Goal: Task Accomplishment & Management: Manage account settings

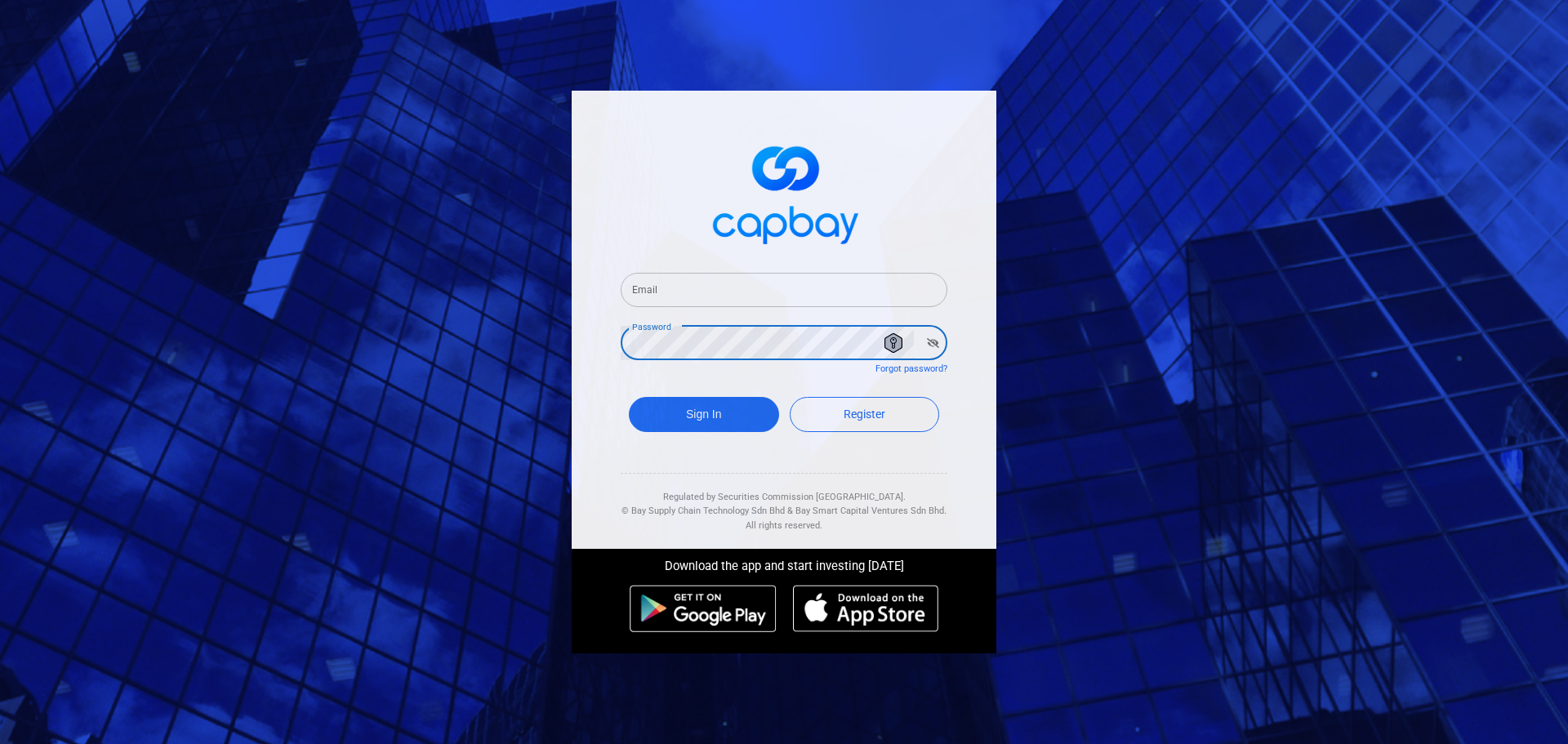
type input "[EMAIL_ADDRESS][DOMAIN_NAME]"
click at [715, 424] on button "Sign In" at bounding box center [704, 414] width 151 height 36
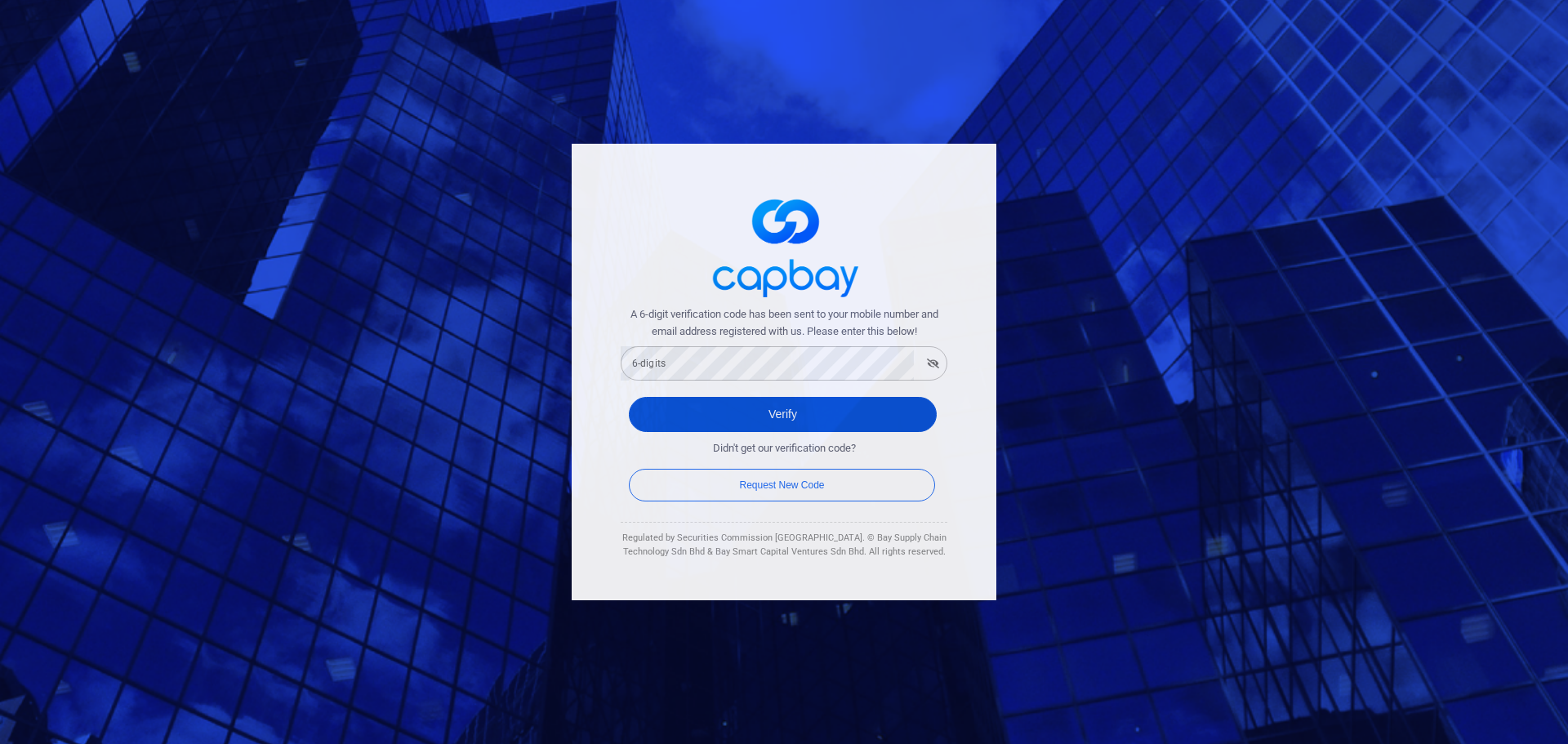
click at [808, 423] on button "Verify" at bounding box center [782, 414] width 308 height 36
click at [761, 412] on button "Verify" at bounding box center [782, 414] width 308 height 36
click at [770, 405] on button "Verify" at bounding box center [782, 414] width 308 height 36
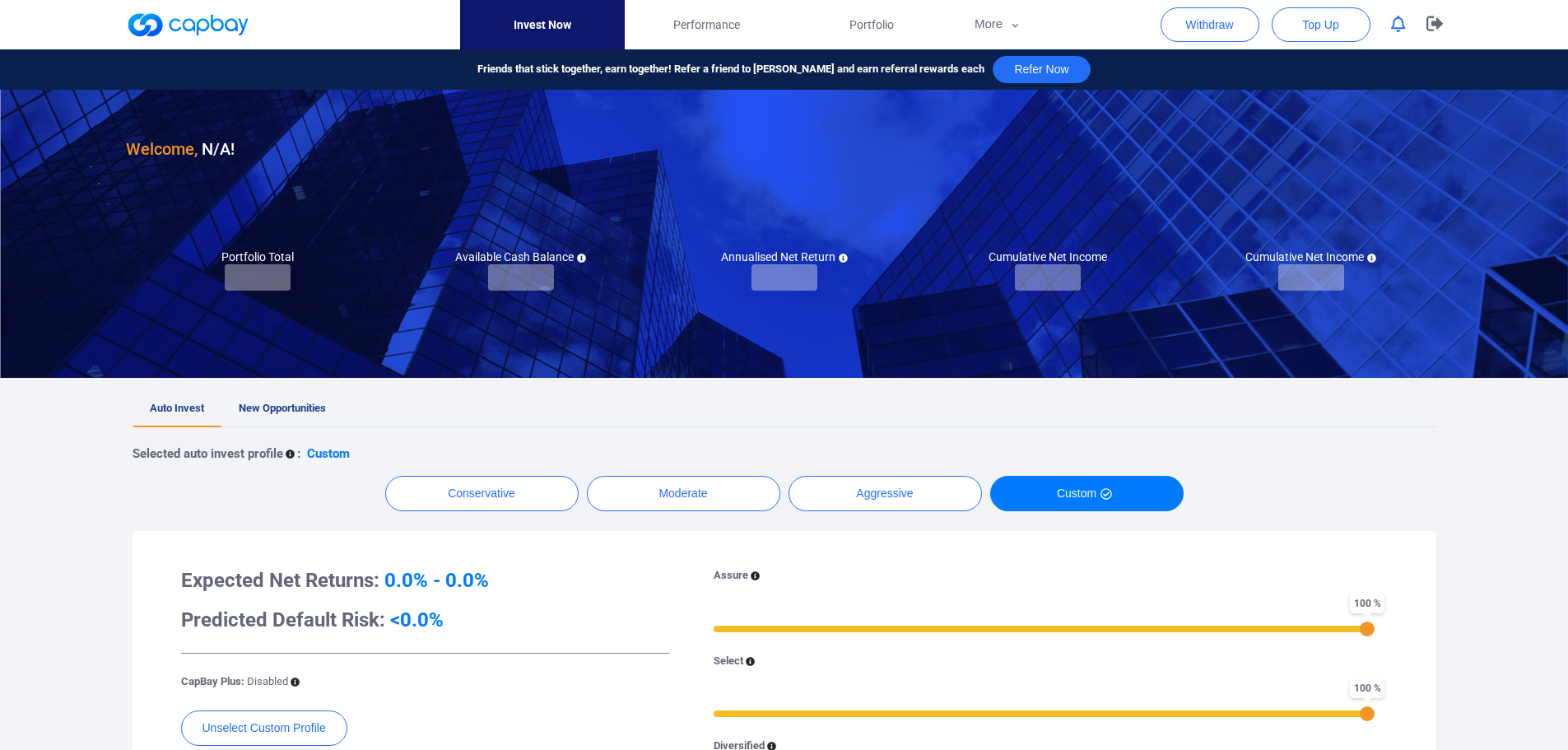
checkbox input "true"
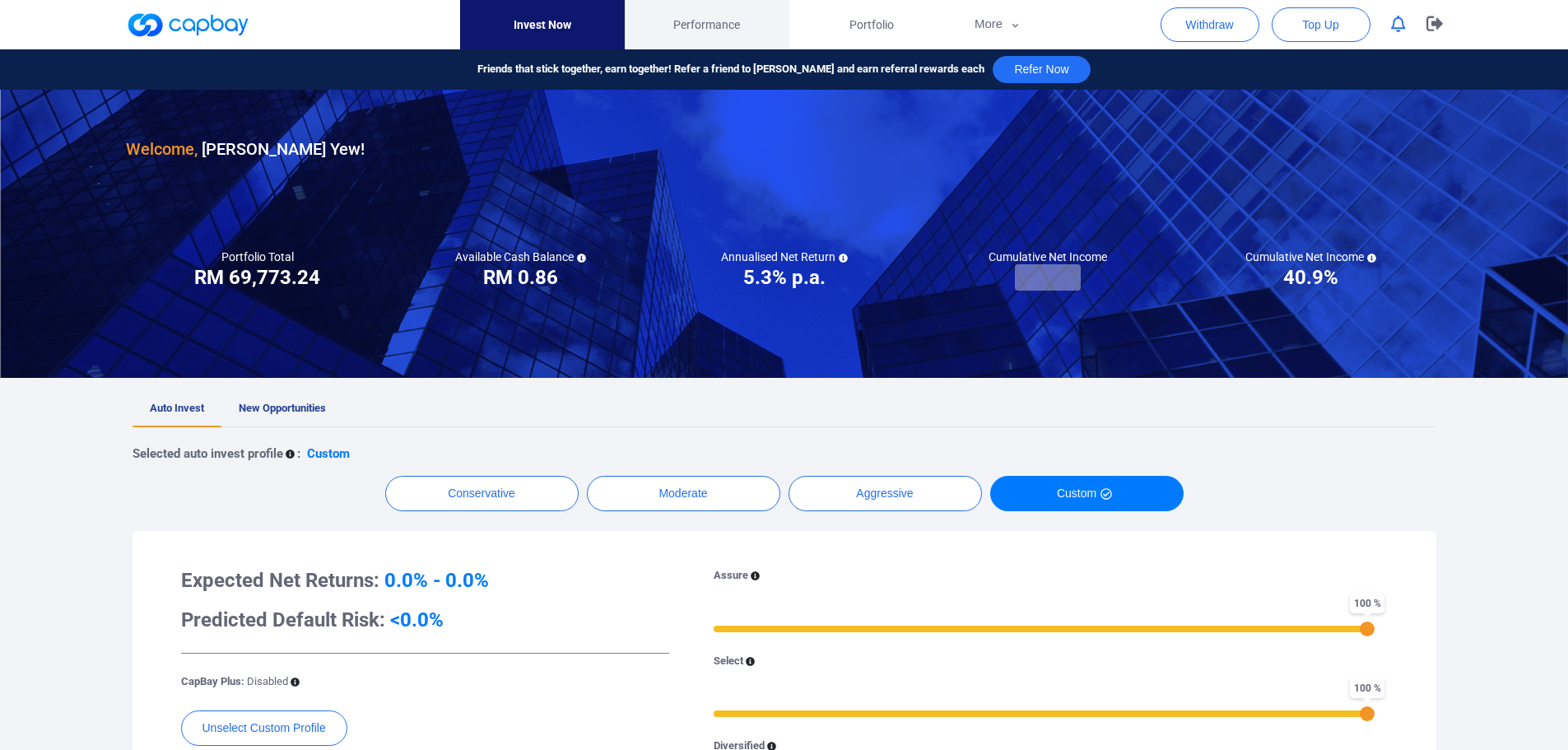
click at [715, 29] on span "Performance" at bounding box center [707, 24] width 67 height 18
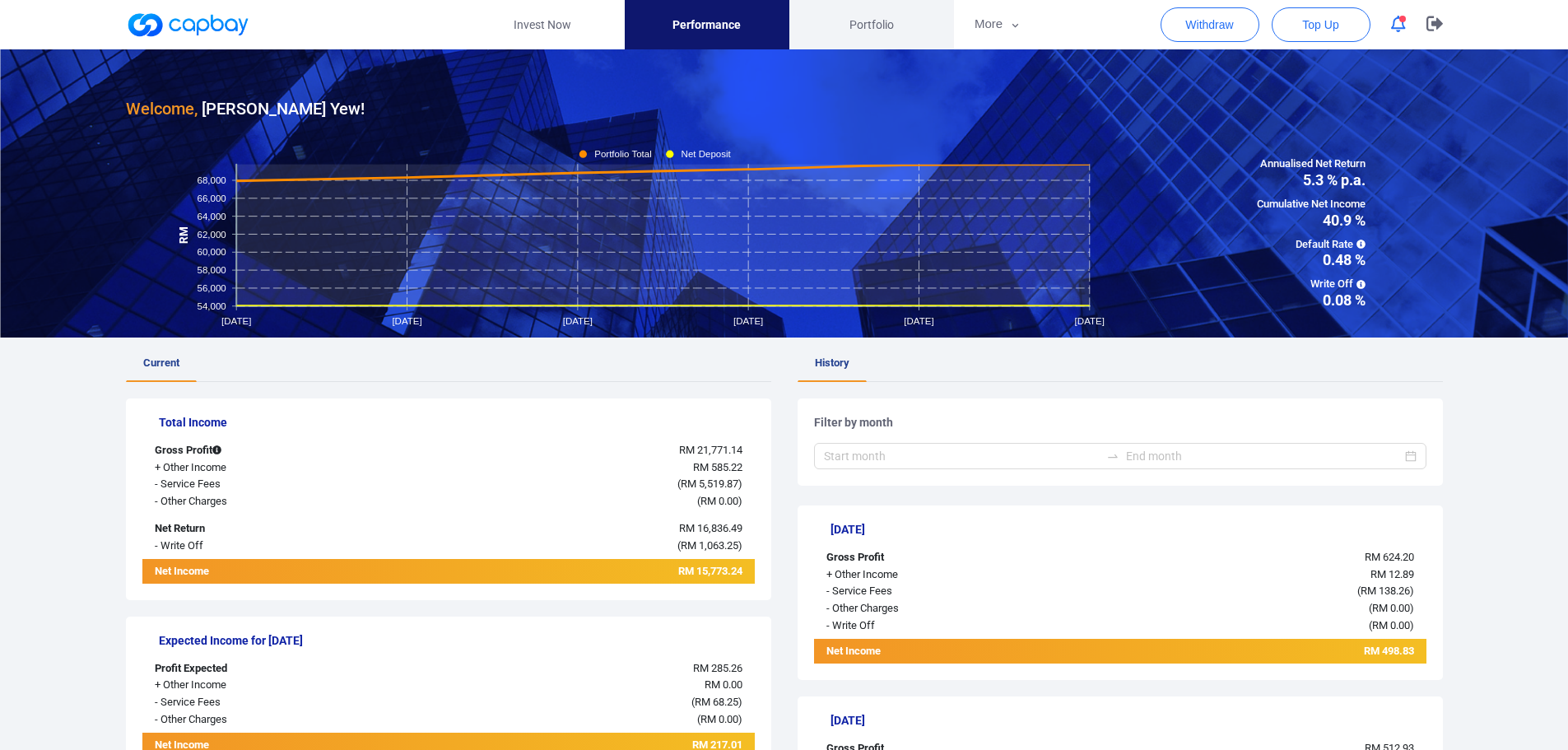
click at [866, 23] on span "Portfolio" at bounding box center [871, 24] width 44 height 18
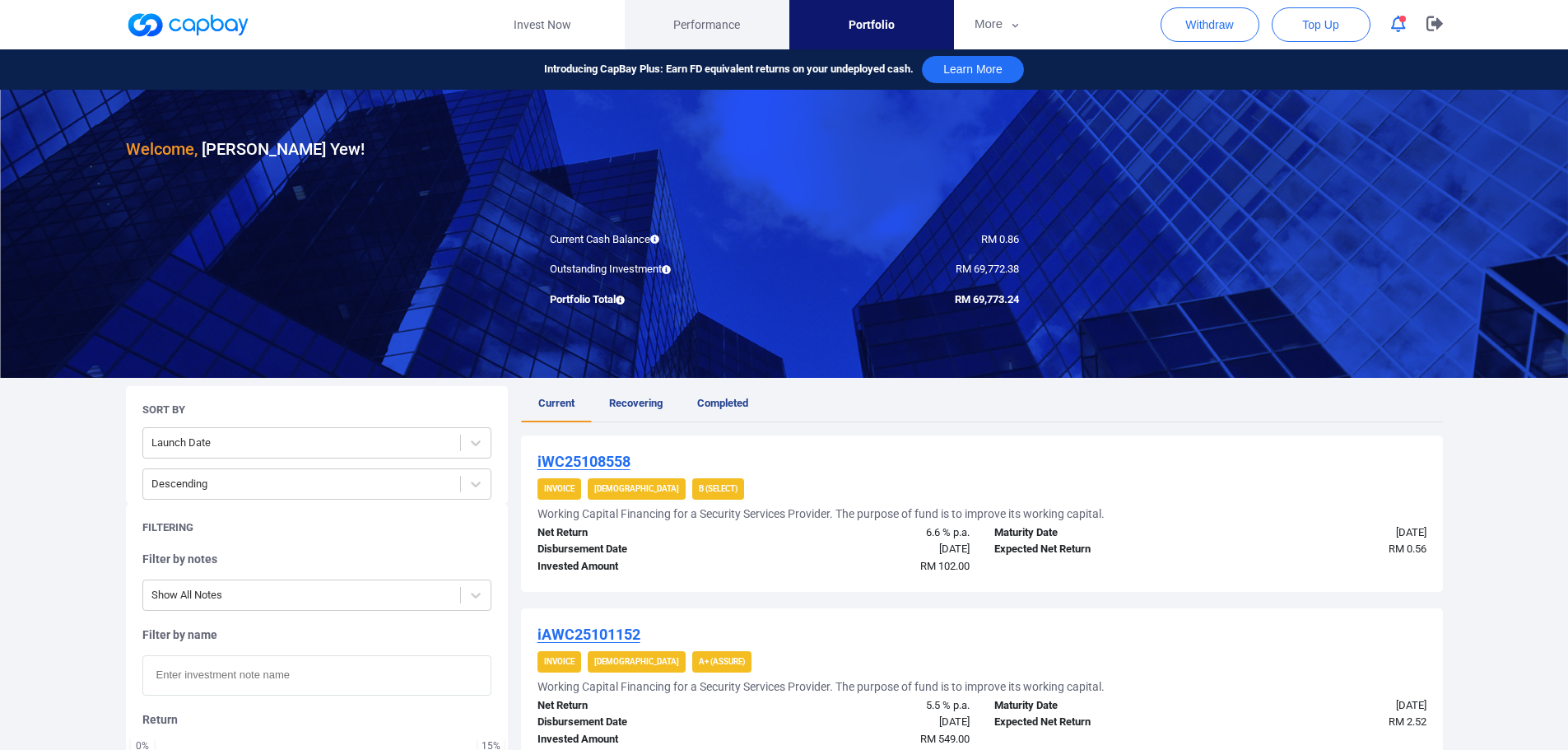
click at [681, 32] on span "Performance" at bounding box center [707, 24] width 67 height 18
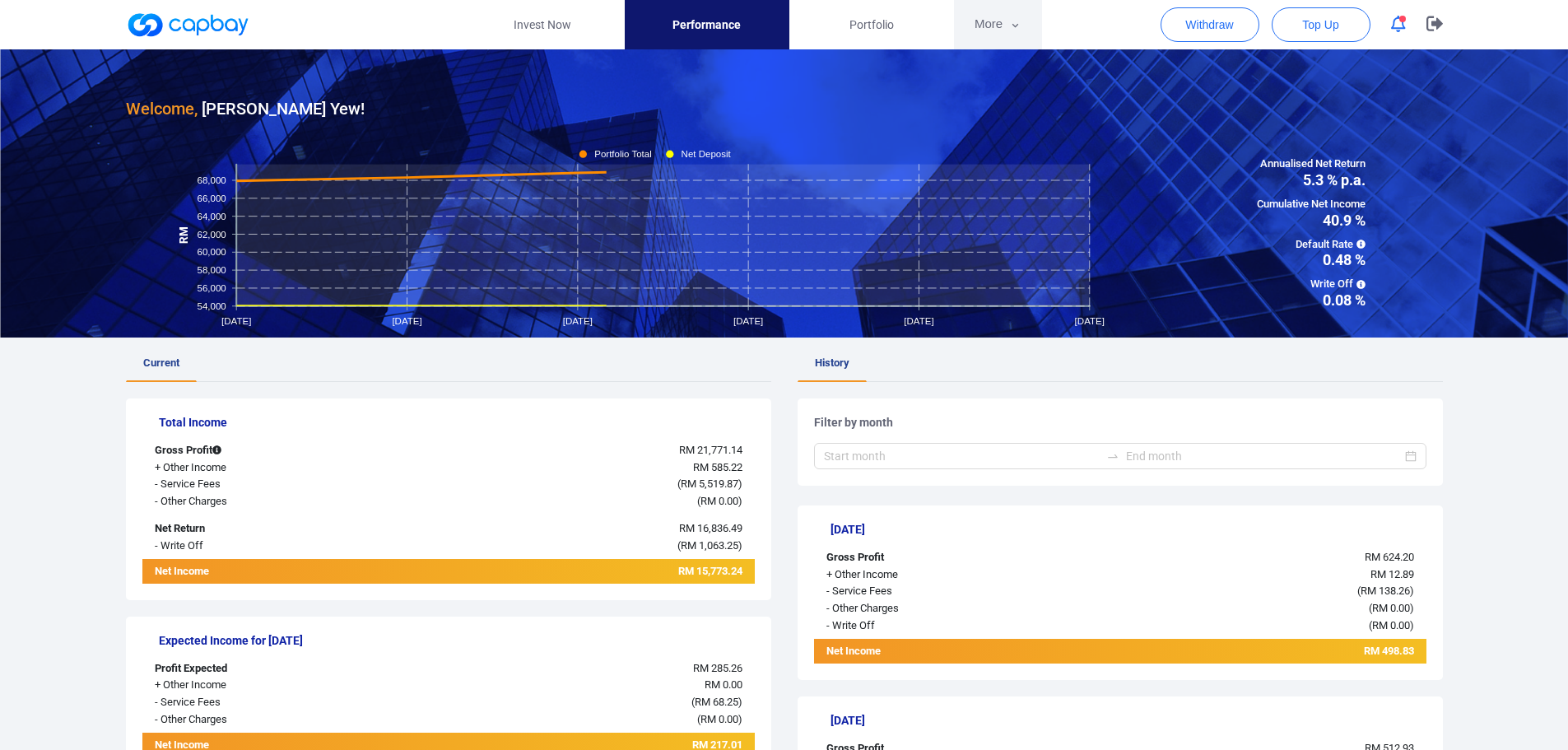
click at [1020, 22] on icon "button" at bounding box center [1015, 25] width 12 height 14
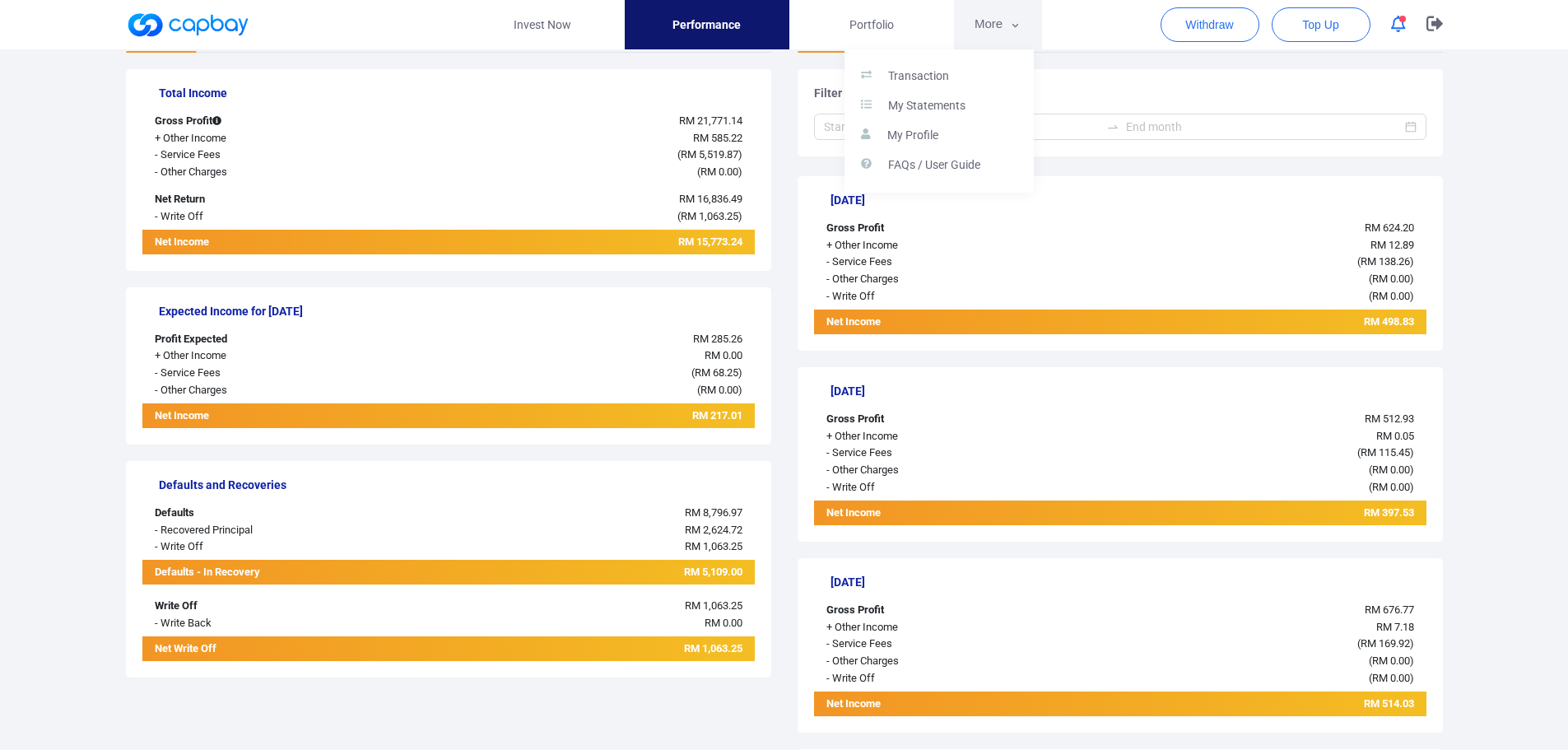
scroll to position [741, 0]
